Goal: Information Seeking & Learning: Learn about a topic

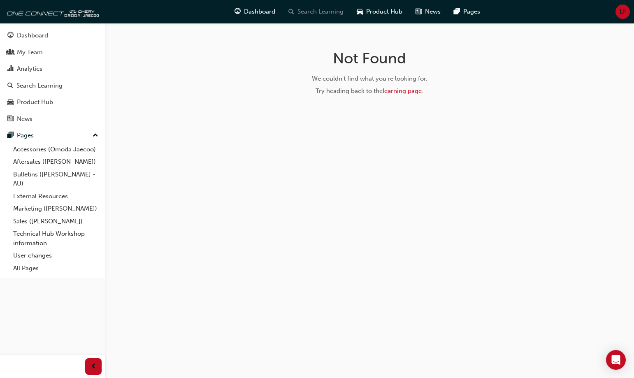
click at [307, 12] on span "Search Learning" at bounding box center [320, 11] width 46 height 9
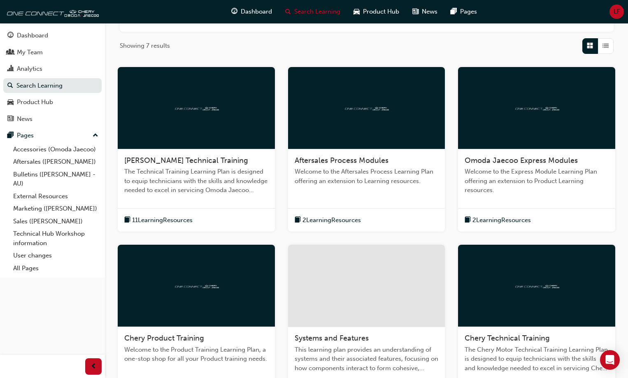
scroll to position [256, 0]
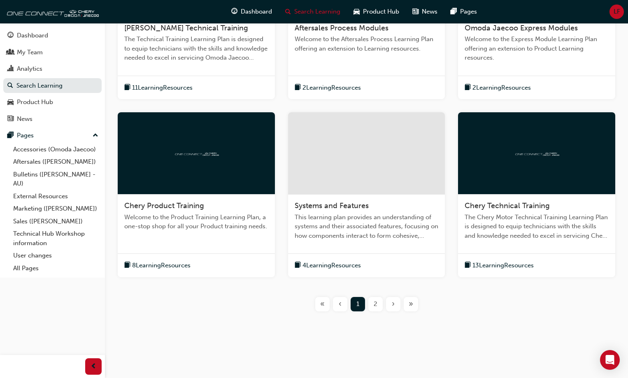
click at [370, 301] on div "2" at bounding box center [375, 304] width 14 height 14
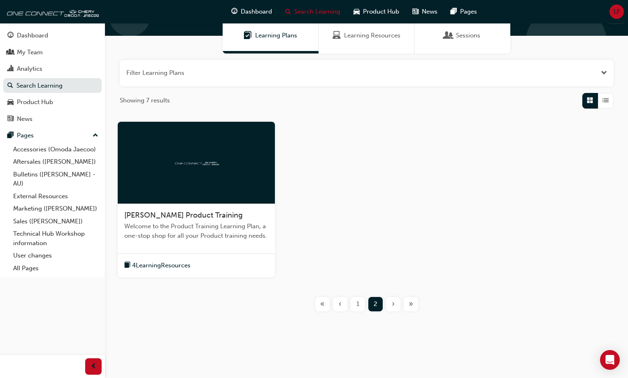
click at [339, 305] on span "‹" at bounding box center [340, 304] width 3 height 9
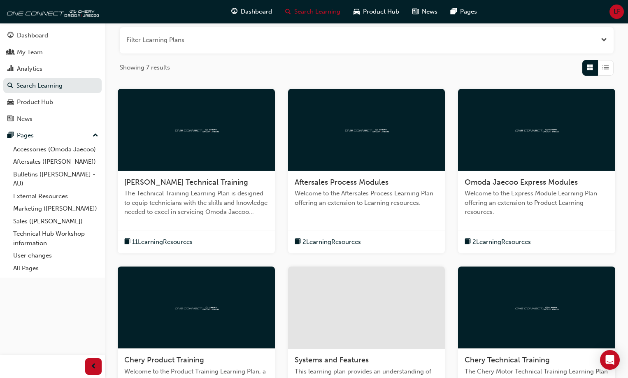
scroll to position [206, 0]
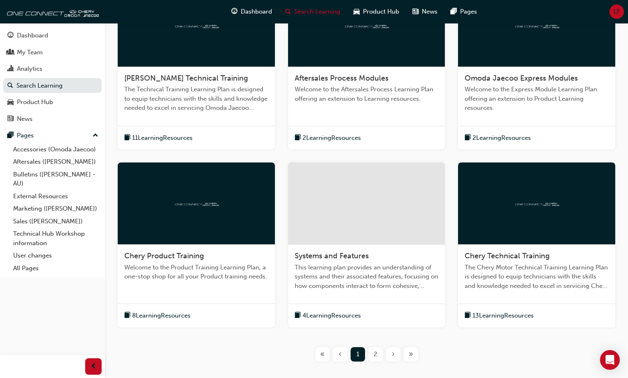
click at [376, 360] on div "2" at bounding box center [375, 354] width 14 height 14
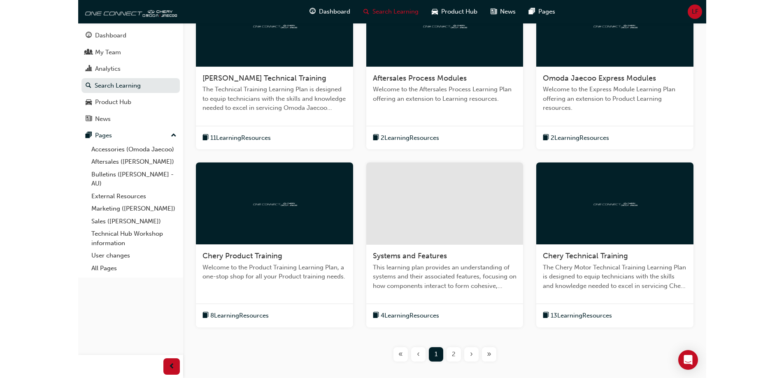
scroll to position [69, 0]
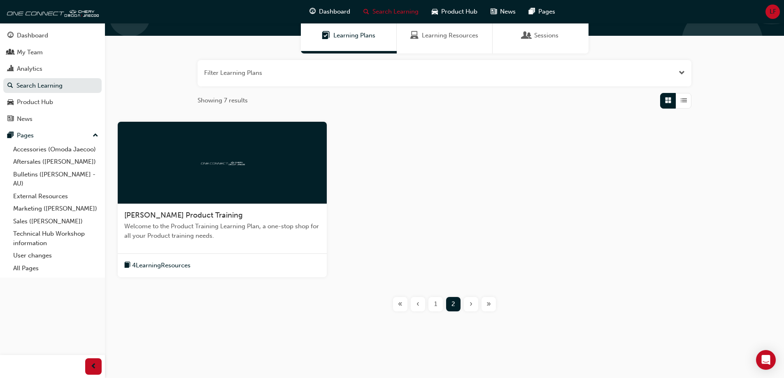
click at [441, 33] on span "Learning Resources" at bounding box center [450, 35] width 56 height 9
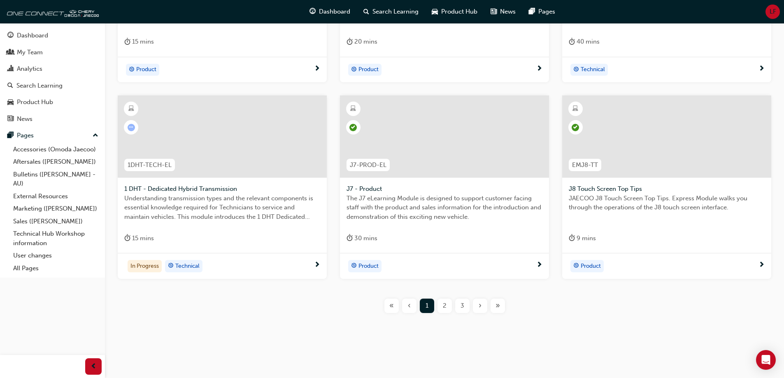
scroll to position [293, 0]
click at [448, 309] on div "2" at bounding box center [444, 304] width 14 height 14
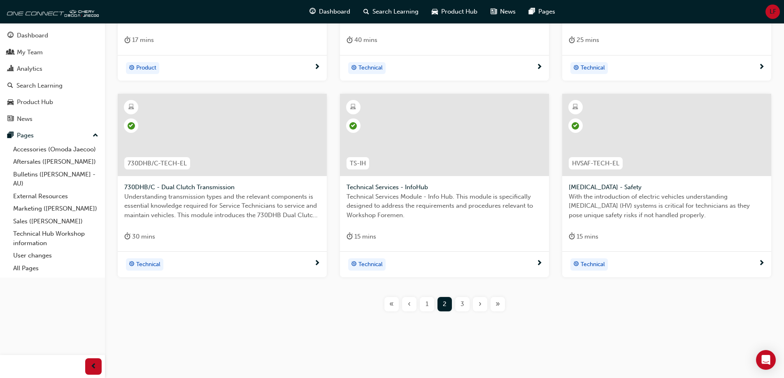
click at [432, 308] on div "1" at bounding box center [427, 304] width 14 height 14
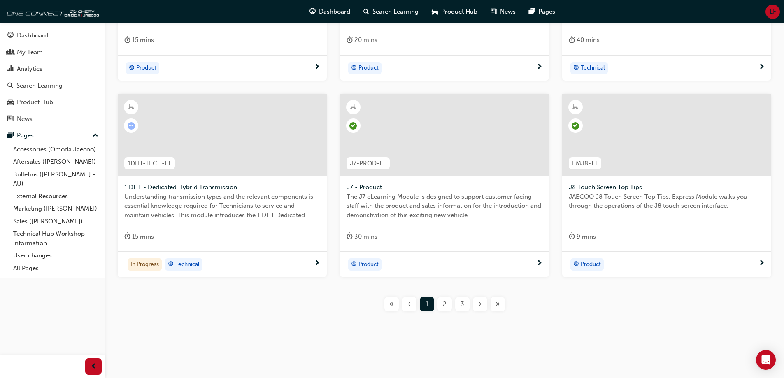
click at [452, 301] on button "2" at bounding box center [445, 304] width 18 height 14
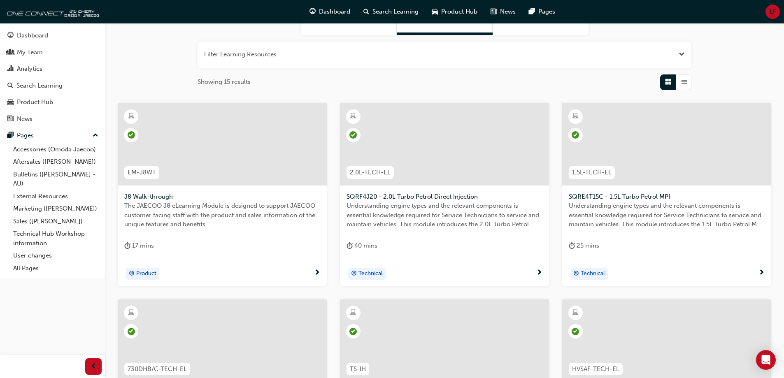
scroll to position [293, 0]
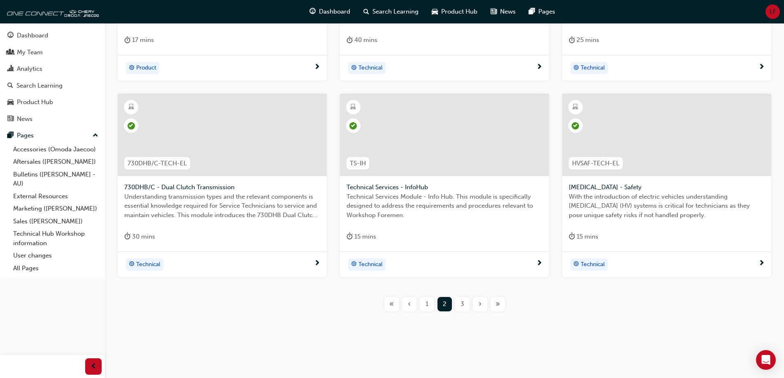
click at [464, 302] on div "3" at bounding box center [462, 304] width 14 height 14
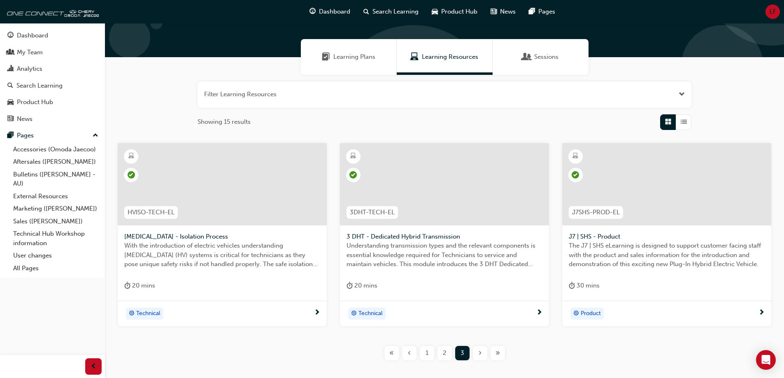
scroll to position [96, 0]
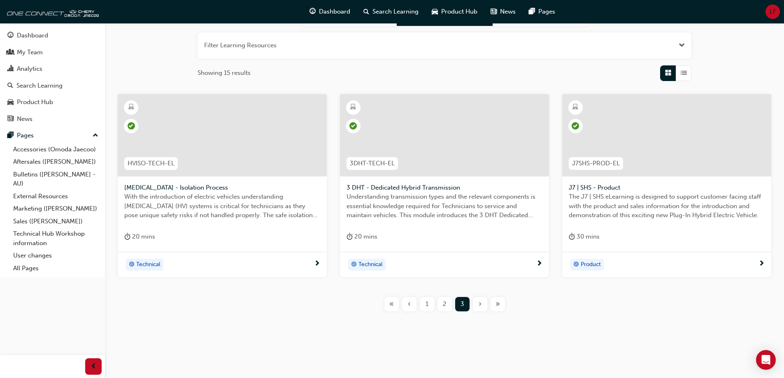
click at [395, 302] on div "«" at bounding box center [391, 304] width 14 height 14
